Goal: Find specific page/section: Find specific page/section

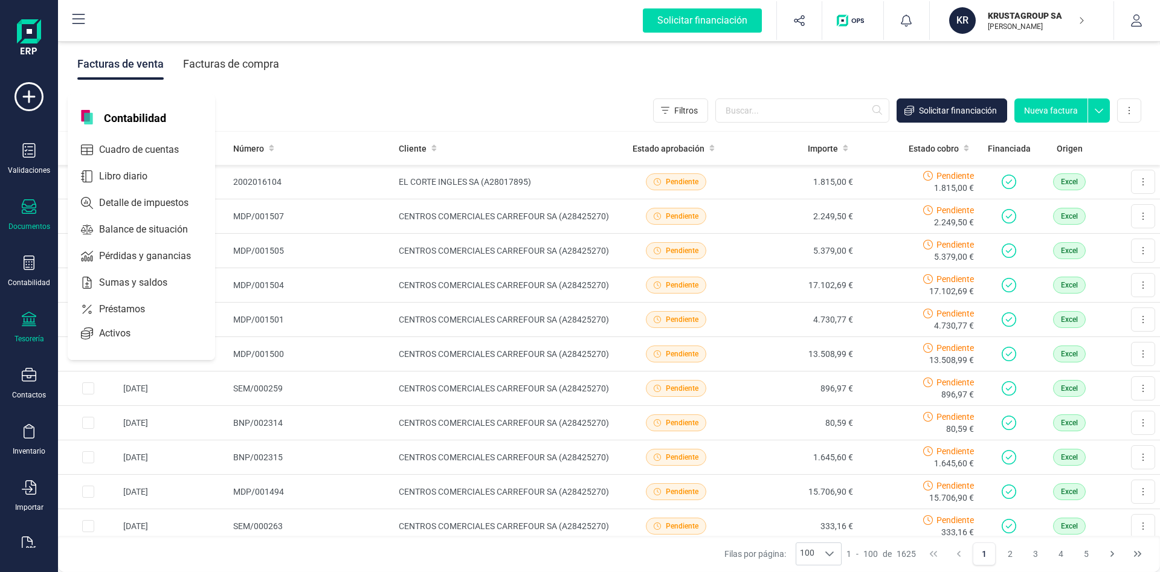
click at [37, 328] on div "Tesorería" at bounding box center [29, 328] width 48 height 32
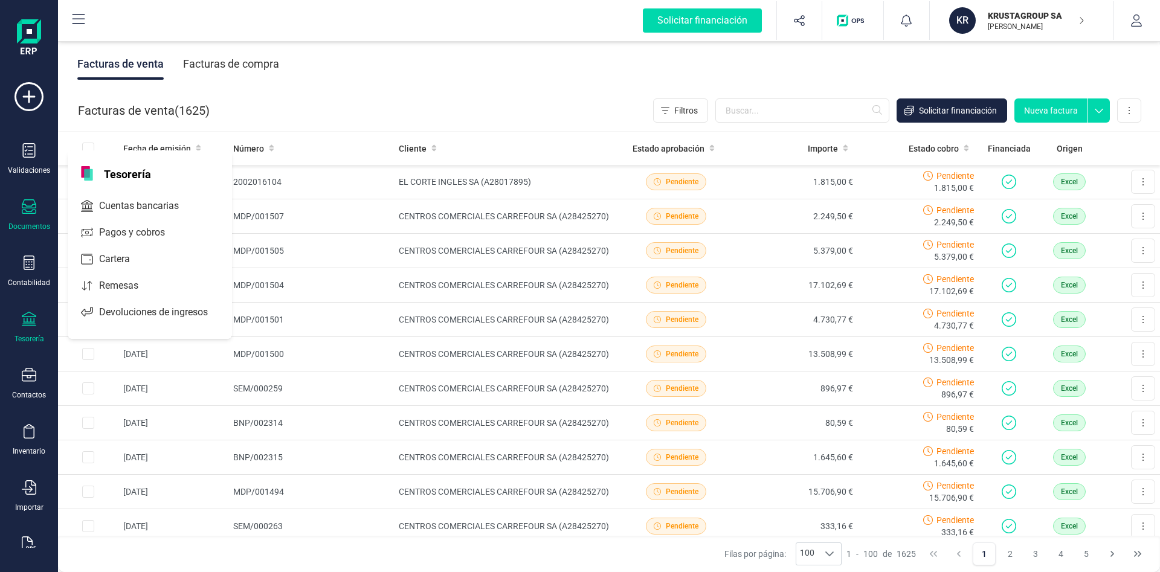
click at [36, 331] on div "Tesorería" at bounding box center [29, 328] width 48 height 32
click at [31, 328] on div at bounding box center [29, 321] width 15 height 18
click at [153, 230] on span "Pagos y cobros" at bounding box center [140, 232] width 92 height 15
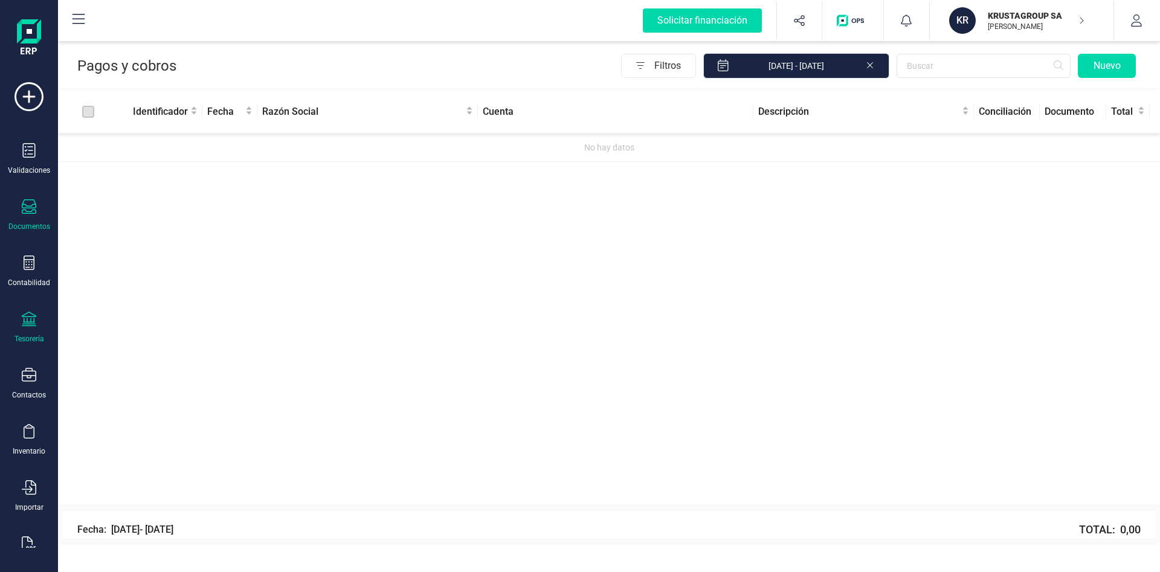
click at [34, 222] on div "Documentos" at bounding box center [29, 227] width 42 height 10
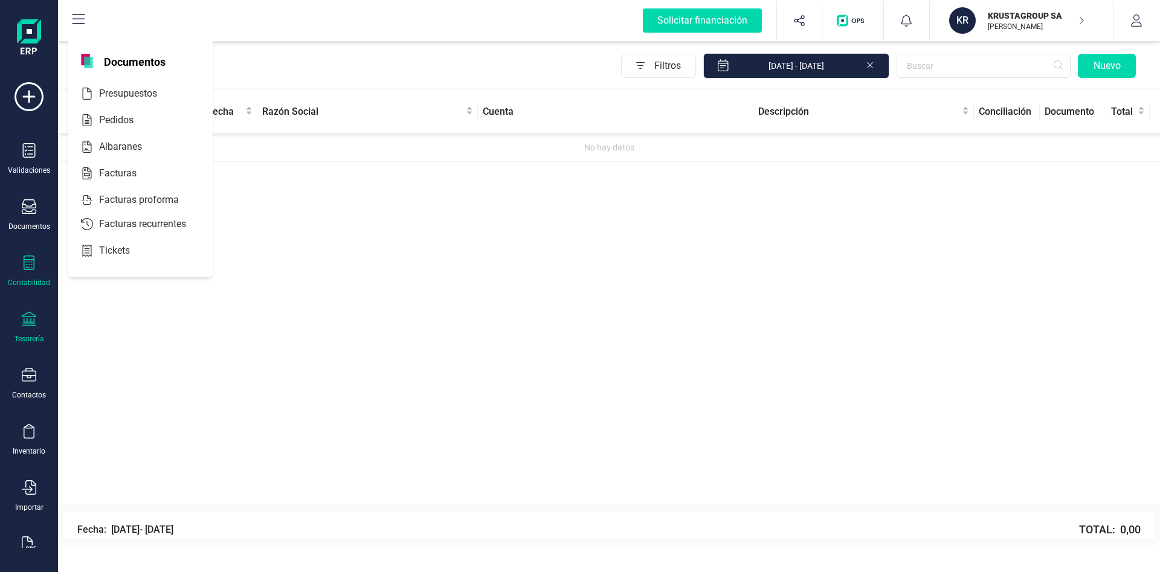
click at [44, 278] on div "Contabilidad" at bounding box center [29, 283] width 42 height 10
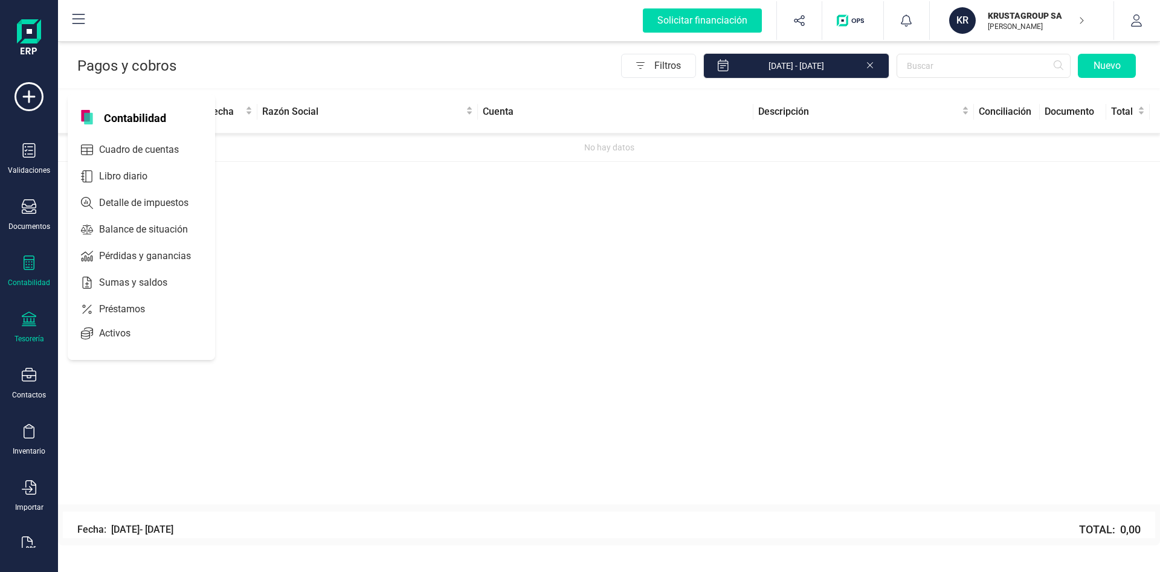
click at [24, 275] on div "Contabilidad" at bounding box center [29, 272] width 48 height 32
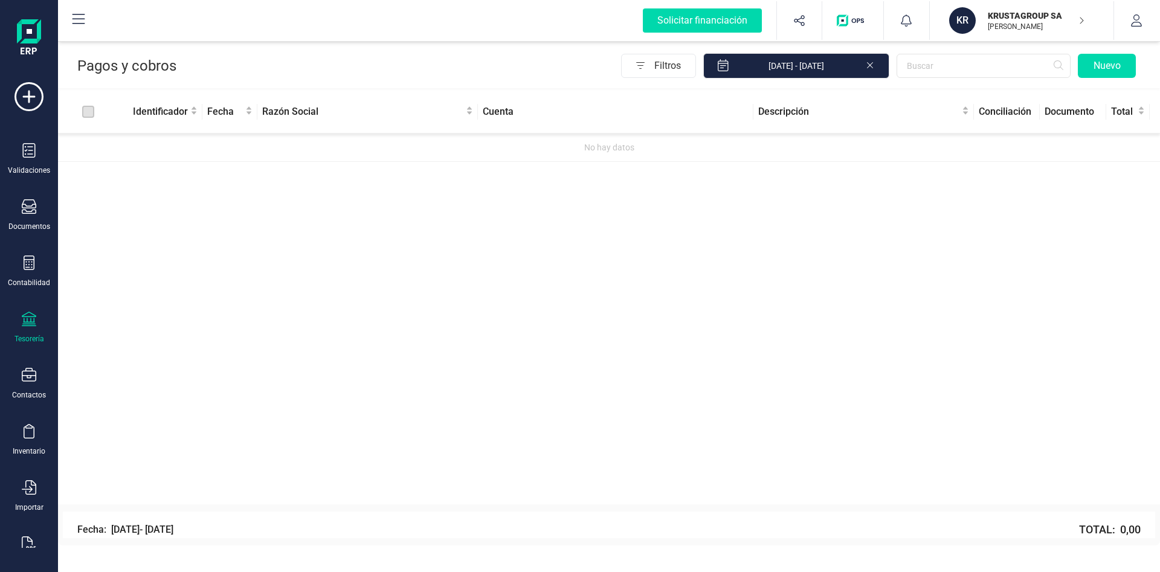
click at [28, 326] on div at bounding box center [29, 321] width 15 height 18
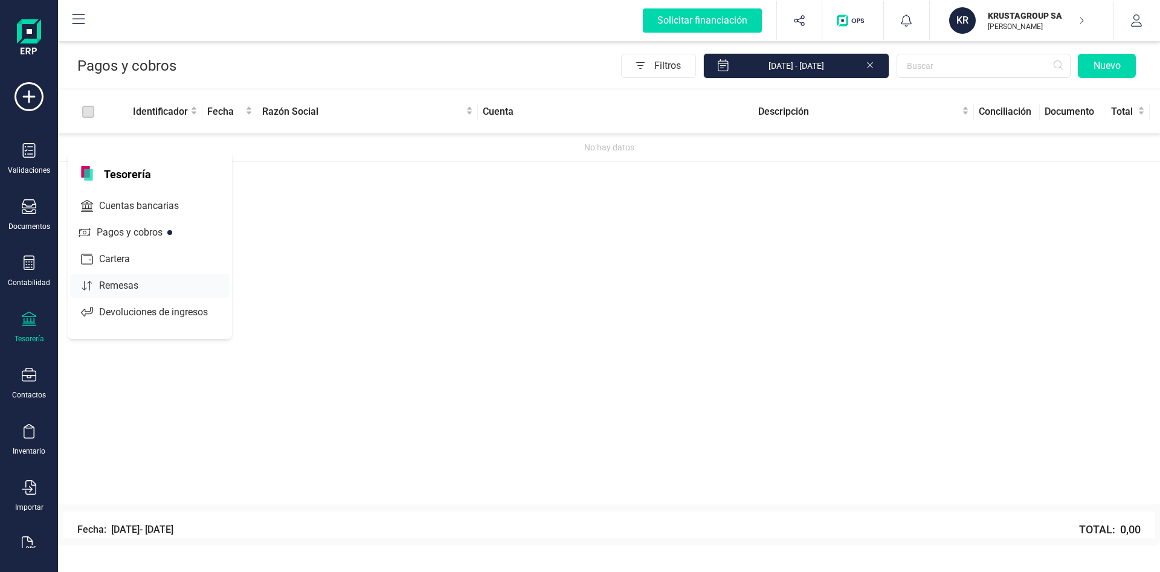
click at [111, 288] on span "Remesas" at bounding box center [127, 286] width 66 height 15
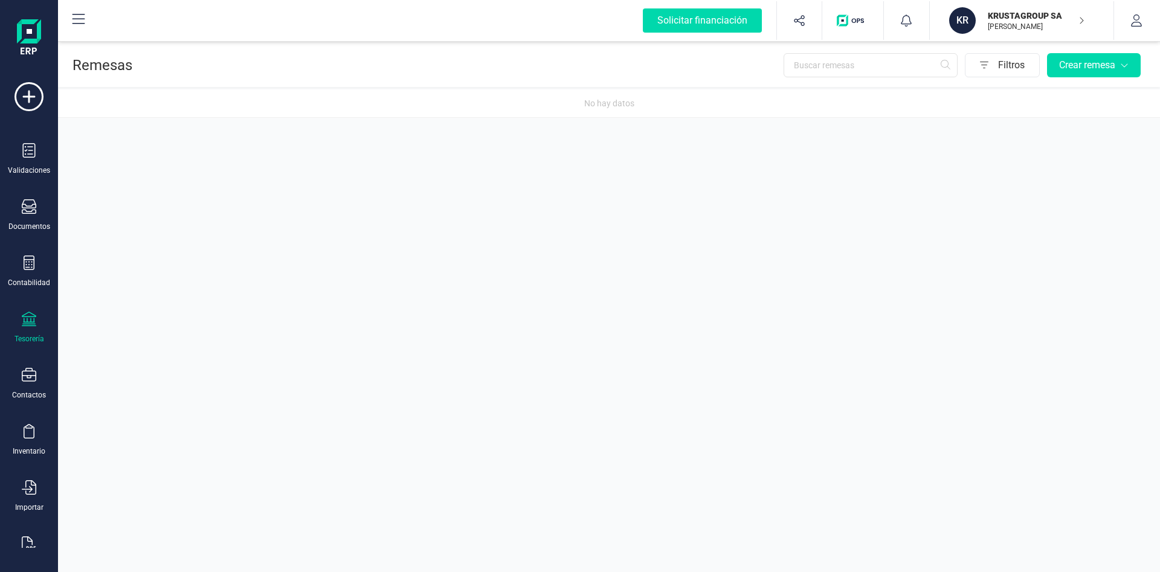
click at [37, 332] on div "Tesorería" at bounding box center [29, 328] width 48 height 32
click at [126, 257] on span "Cartera" at bounding box center [122, 259] width 57 height 15
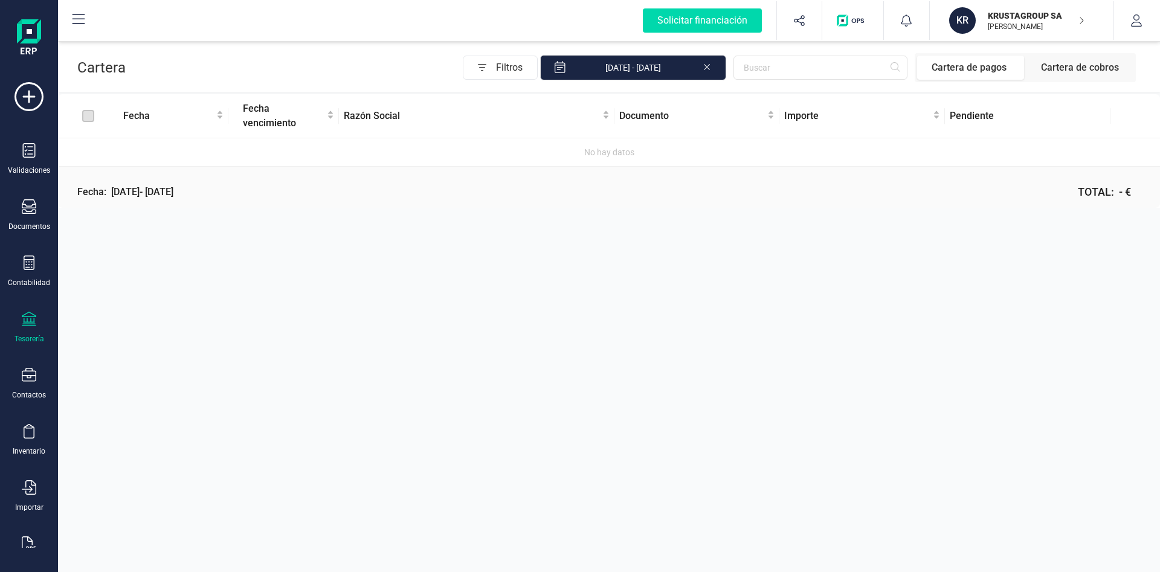
click at [33, 326] on div at bounding box center [29, 321] width 15 height 18
click at [118, 234] on span "Pagos y cobros" at bounding box center [140, 232] width 92 height 15
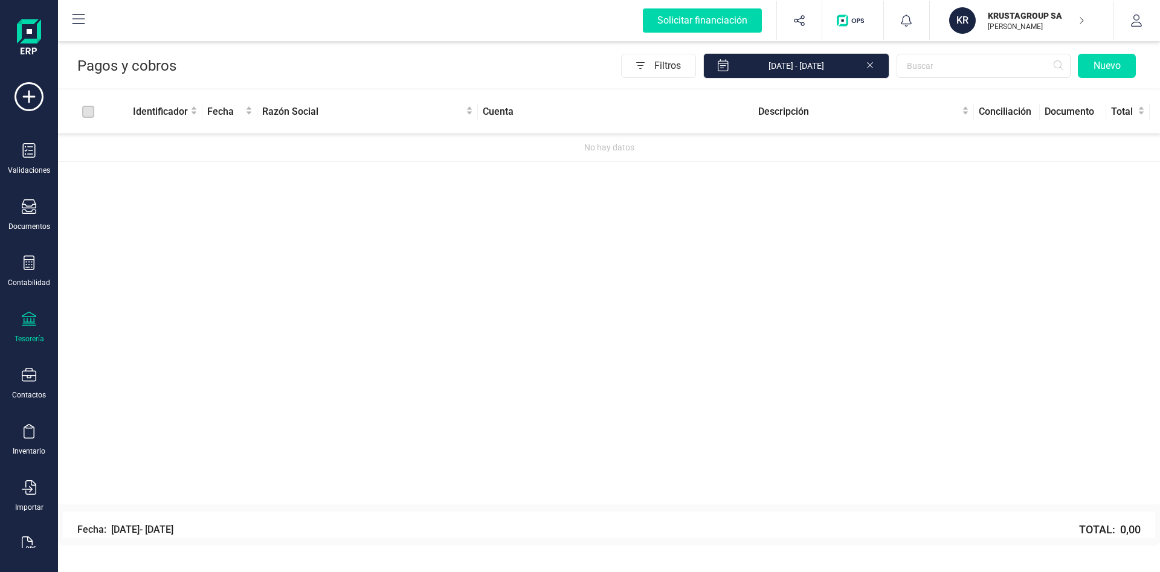
click at [868, 28] on div "button" at bounding box center [853, 20] width 47 height 39
click at [850, 22] on img "button" at bounding box center [853, 21] width 32 height 12
